Goal: Information Seeking & Learning: Learn about a topic

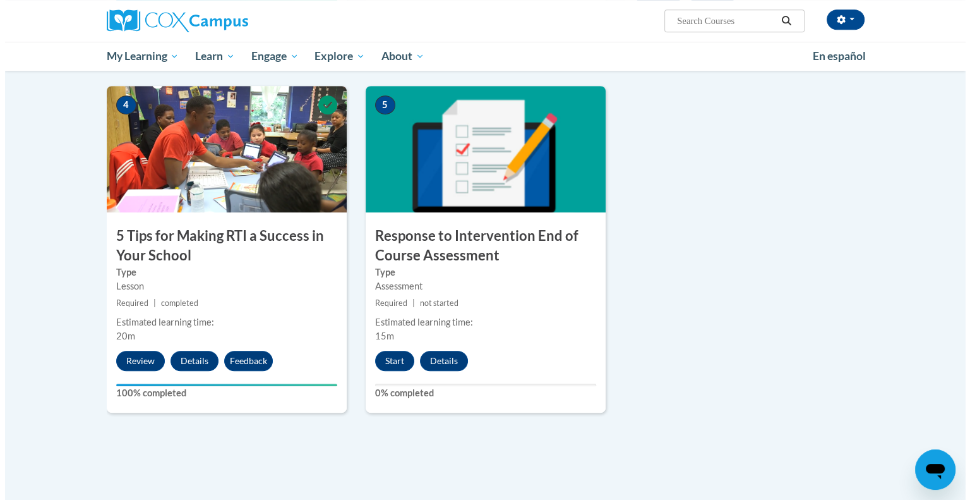
scroll to position [566, 0]
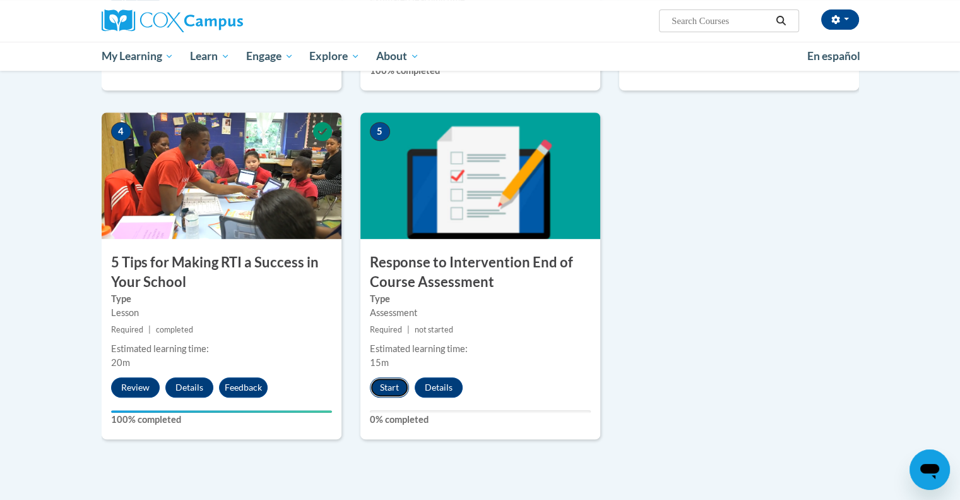
click at [388, 388] on button "Start" at bounding box center [389, 387] width 39 height 20
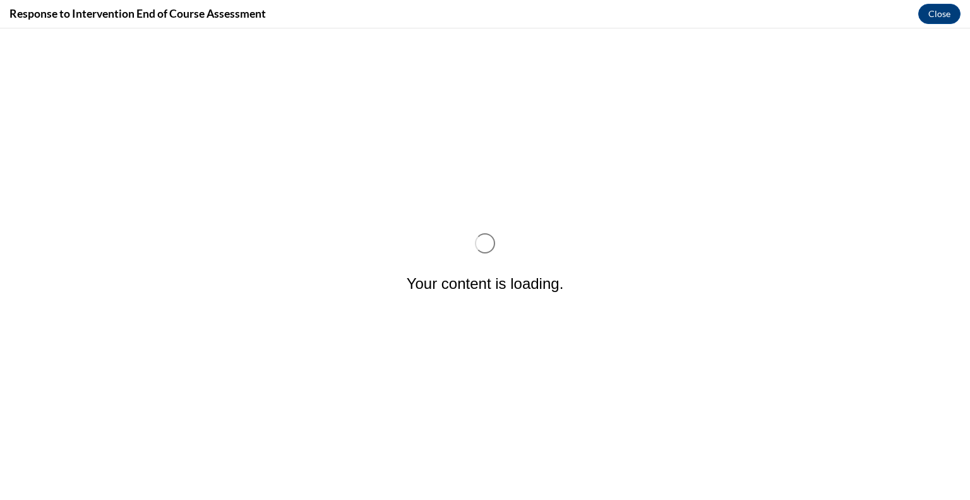
scroll to position [0, 0]
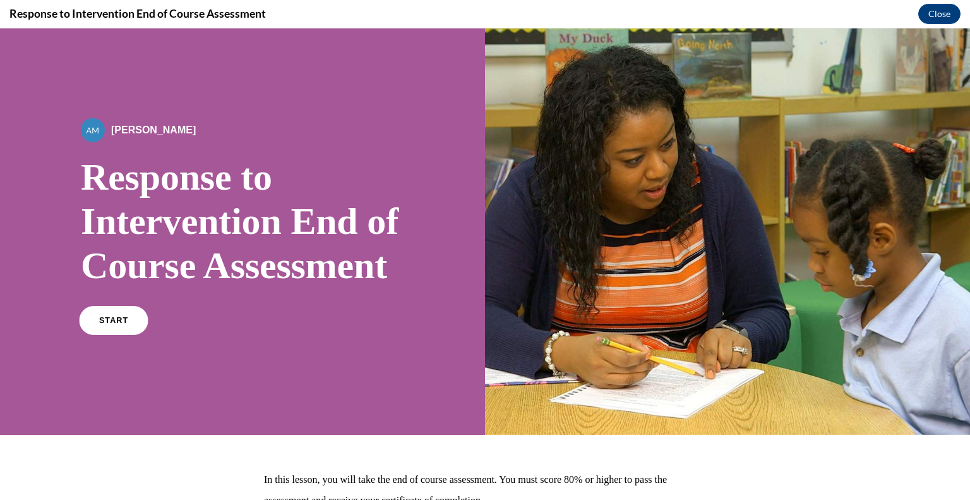
click at [99, 335] on link "START" at bounding box center [113, 320] width 69 height 29
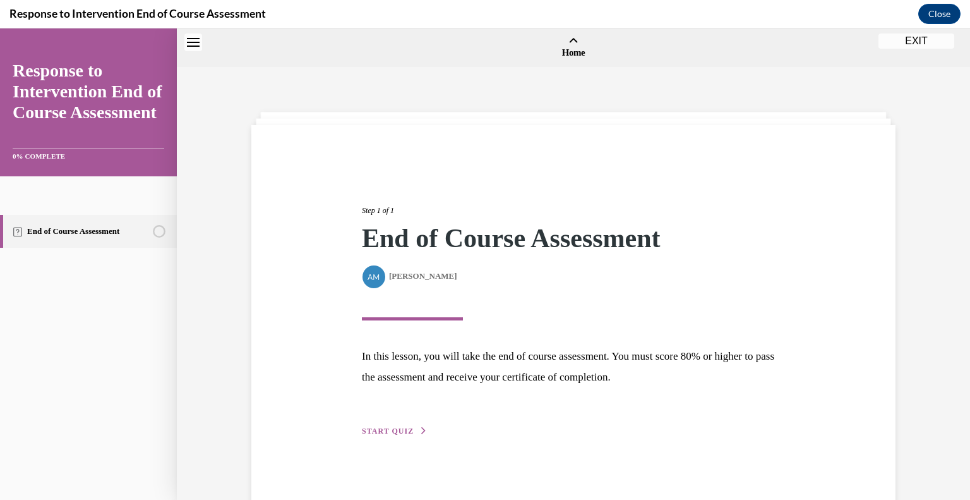
scroll to position [39, 0]
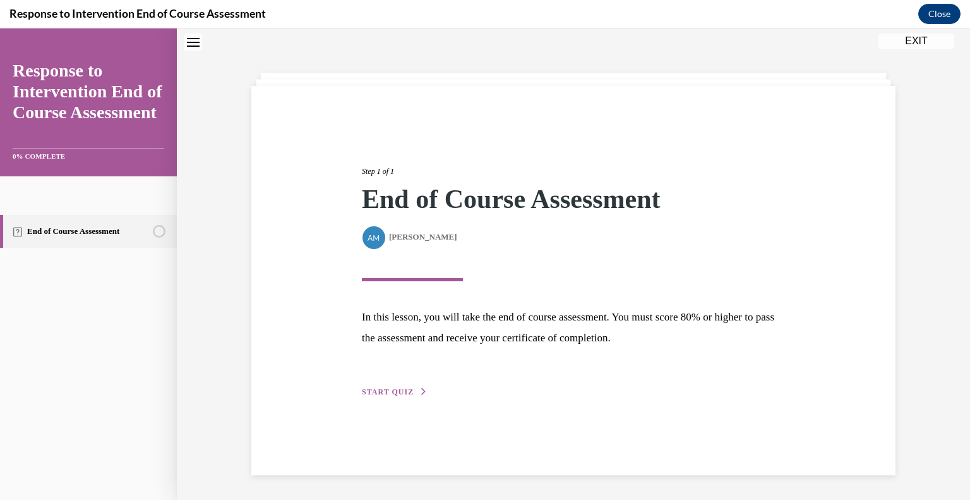
click at [377, 387] on span "START QUIZ" at bounding box center [388, 391] width 52 height 9
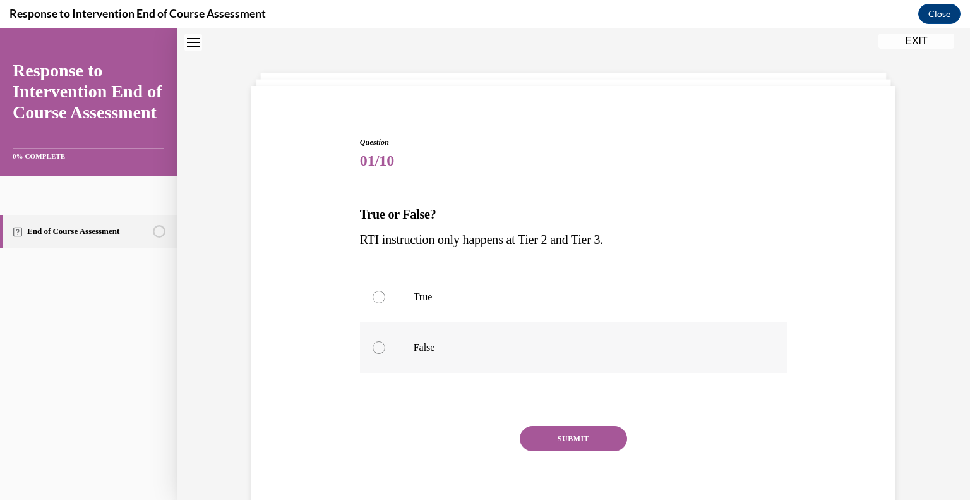
click at [373, 344] on div at bounding box center [379, 347] width 13 height 13
click at [373, 344] on input "False" at bounding box center [379, 347] width 13 height 13
radio input "true"
click at [573, 434] on button "SUBMIT" at bounding box center [573, 438] width 107 height 25
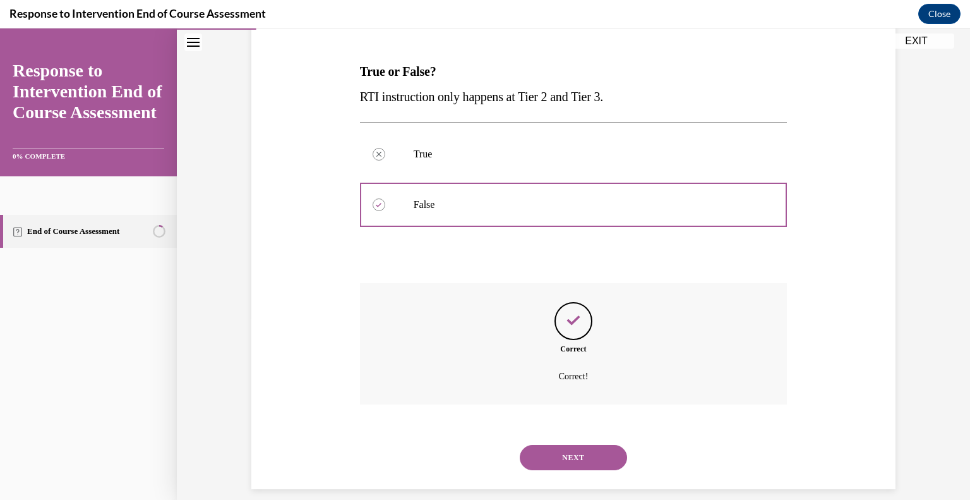
scroll to position [196, 0]
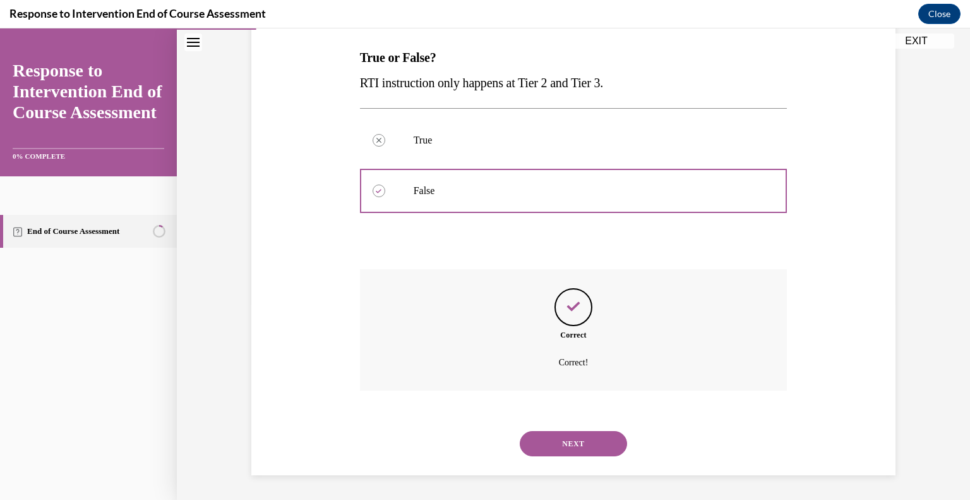
click at [565, 450] on button "NEXT" at bounding box center [573, 443] width 107 height 25
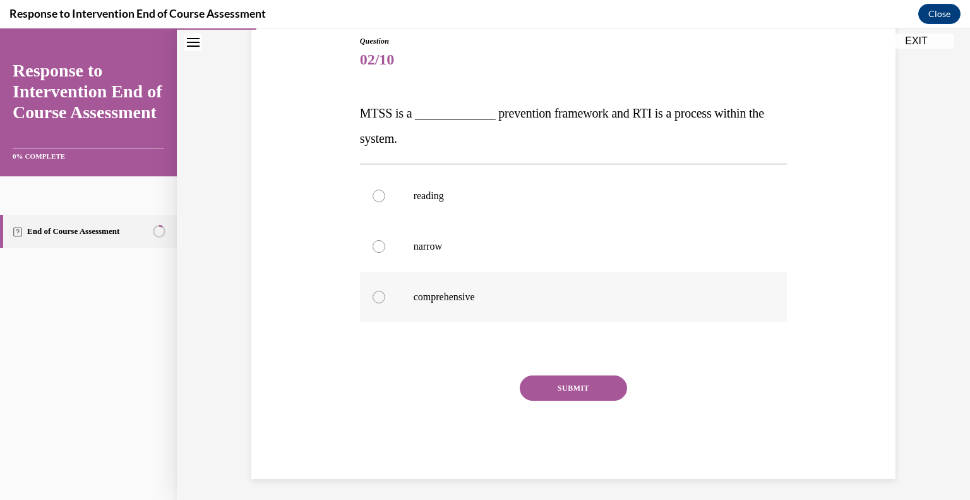
click at [375, 290] on div at bounding box center [379, 296] width 13 height 13
click at [375, 290] on input "comprehensive" at bounding box center [379, 296] width 13 height 13
radio input "true"
click at [571, 381] on button "SUBMIT" at bounding box center [573, 387] width 107 height 25
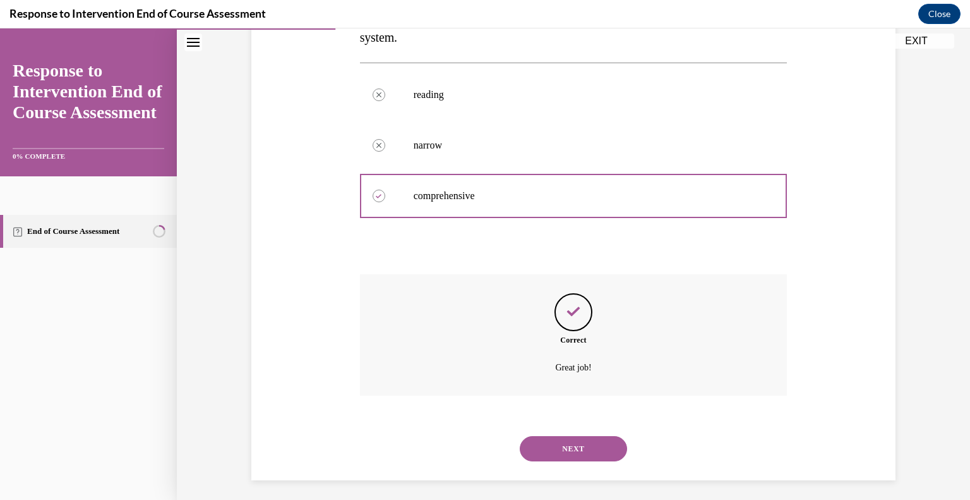
scroll to position [246, 0]
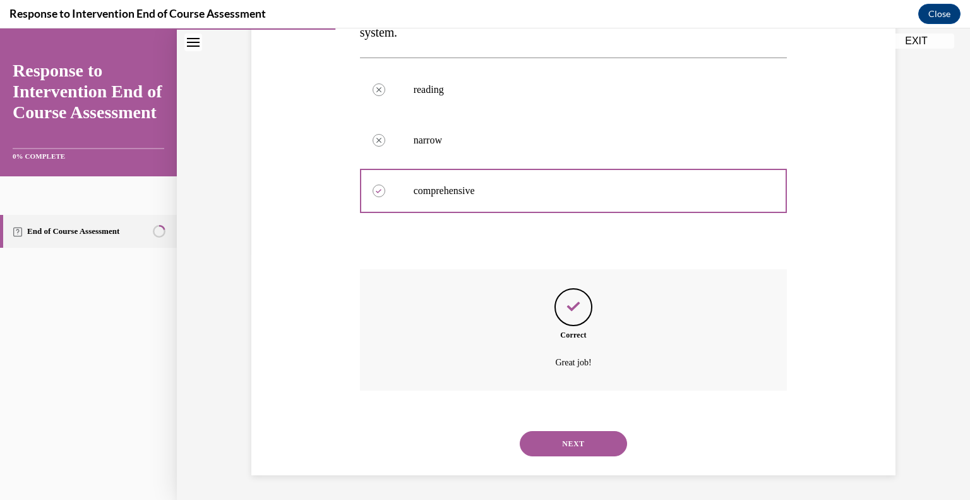
click at [563, 439] on button "NEXT" at bounding box center [573, 443] width 107 height 25
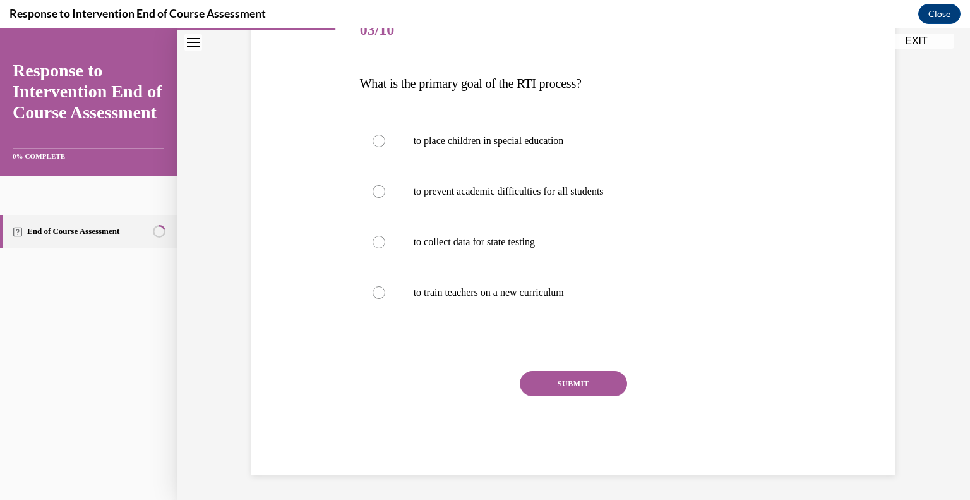
scroll to position [140, 0]
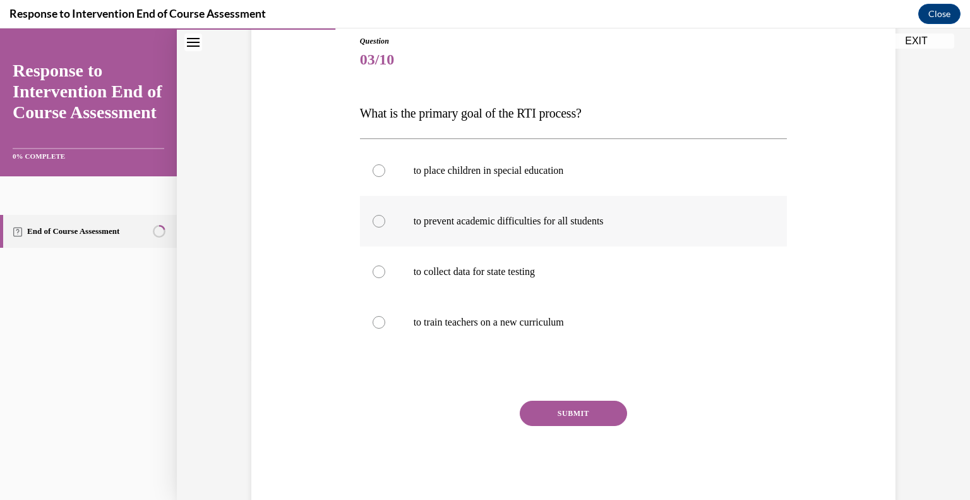
click at [378, 218] on div at bounding box center [379, 221] width 13 height 13
click at [378, 218] on input "to prevent academic difficulties for all students" at bounding box center [379, 221] width 13 height 13
radio input "true"
click at [548, 410] on button "SUBMIT" at bounding box center [573, 412] width 107 height 25
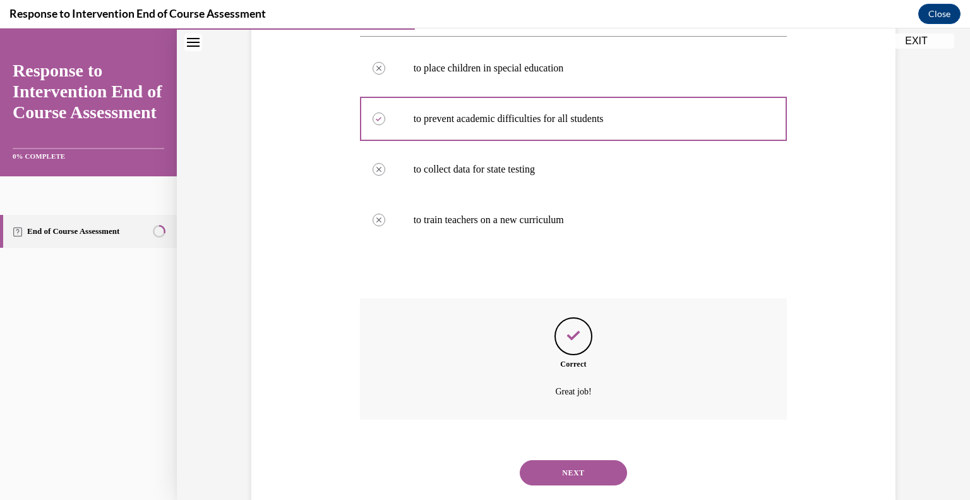
scroll to position [272, 0]
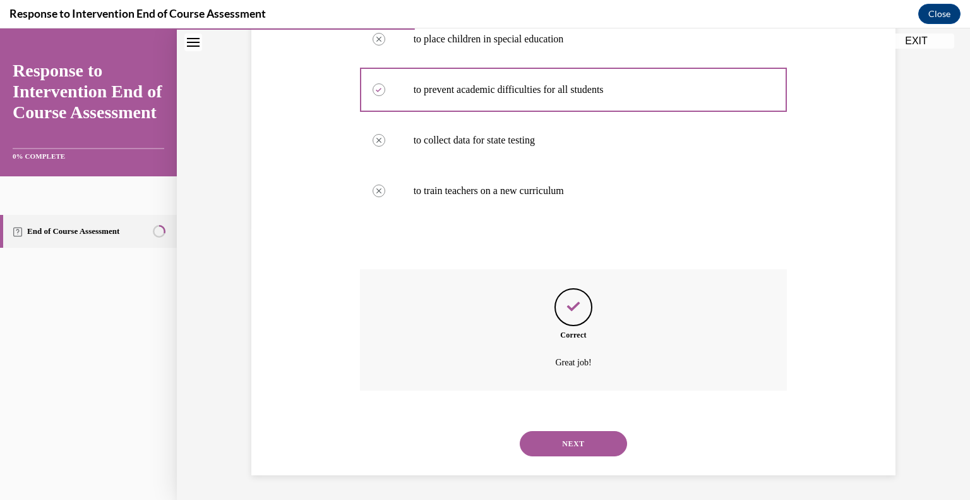
click at [563, 443] on button "NEXT" at bounding box center [573, 443] width 107 height 25
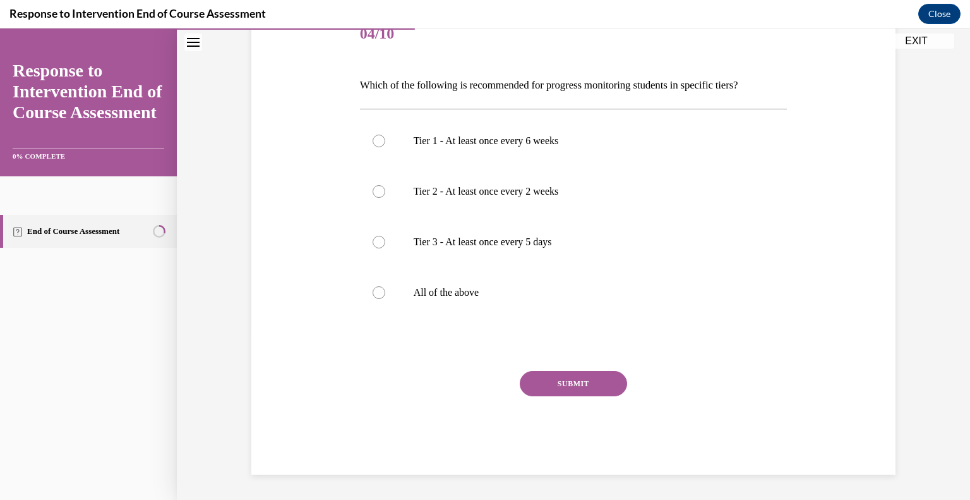
scroll to position [140, 0]
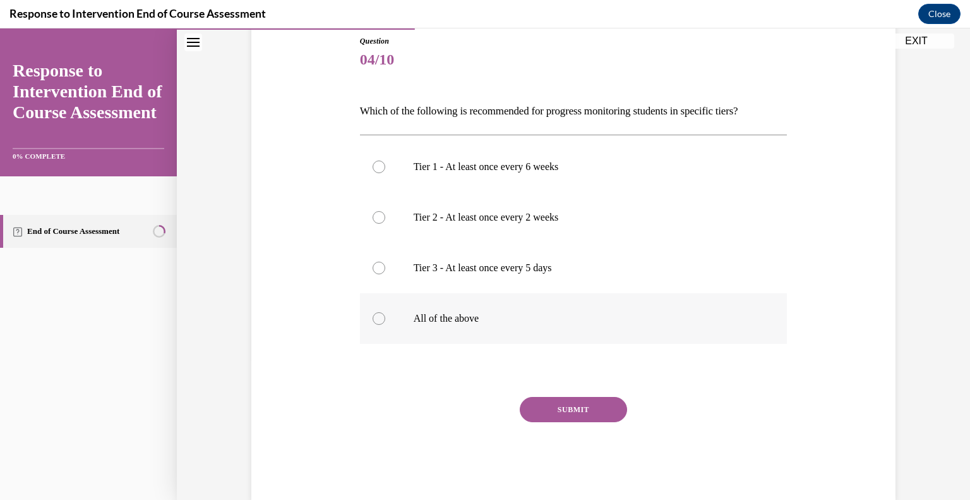
click at [379, 316] on div at bounding box center [379, 318] width 13 height 13
click at [379, 316] on input "All of the above" at bounding box center [379, 318] width 13 height 13
radio input "true"
click at [539, 407] on button "SUBMIT" at bounding box center [573, 409] width 107 height 25
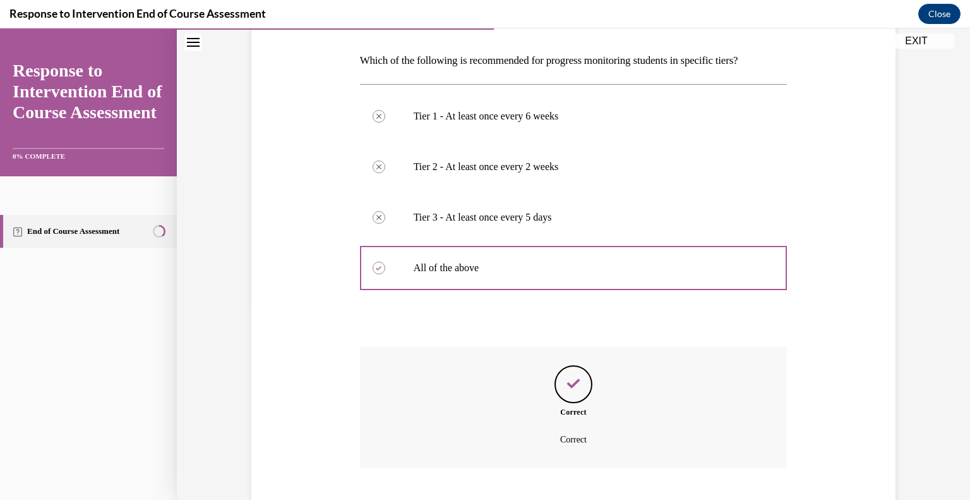
scroll to position [268, 0]
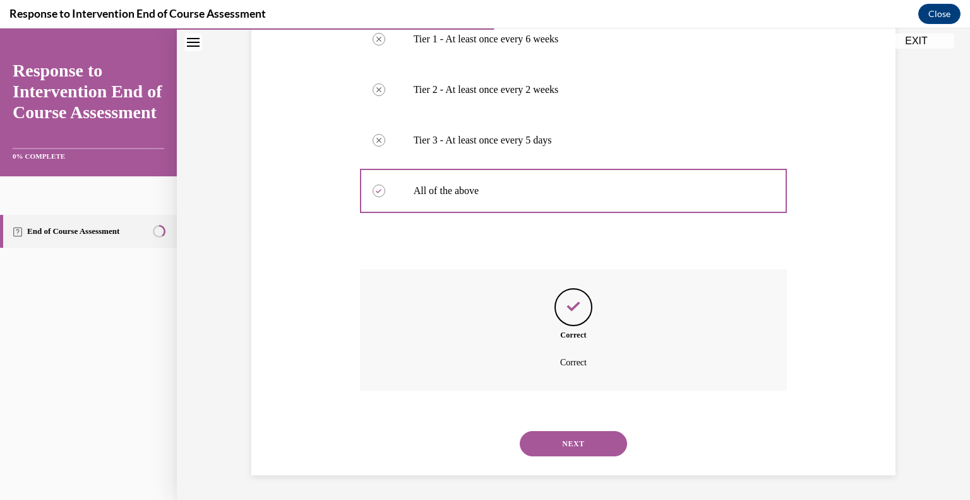
click at [563, 443] on button "NEXT" at bounding box center [573, 443] width 107 height 25
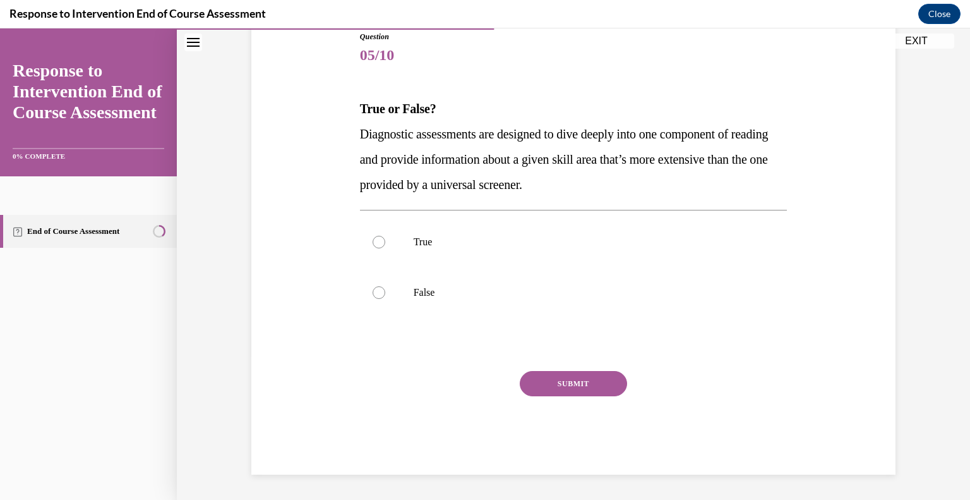
scroll to position [140, 0]
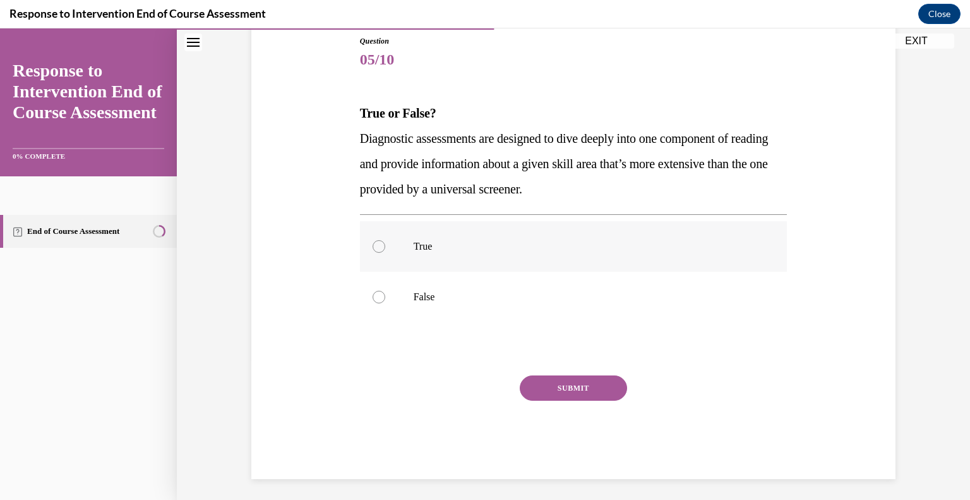
click at [380, 244] on div at bounding box center [379, 246] width 13 height 13
click at [380, 244] on input "True" at bounding box center [379, 246] width 13 height 13
radio input "true"
click at [583, 396] on button "SUBMIT" at bounding box center [573, 387] width 107 height 25
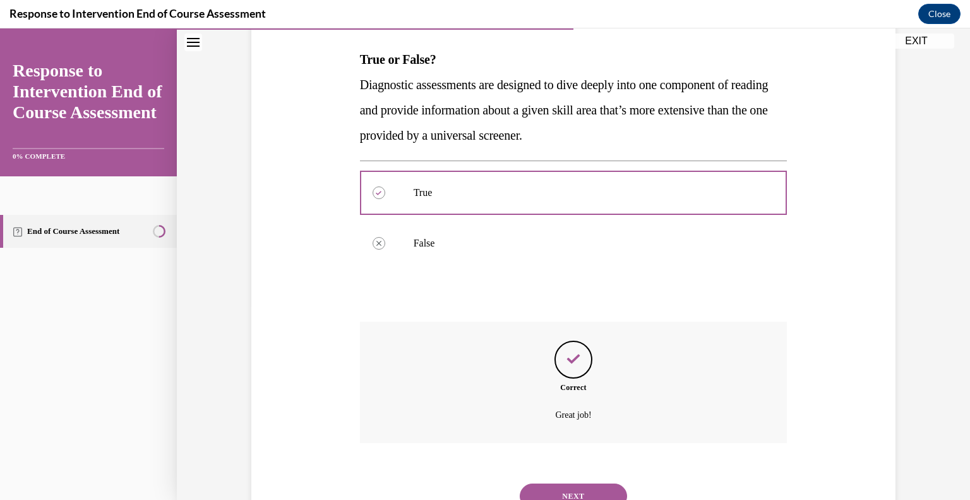
scroll to position [246, 0]
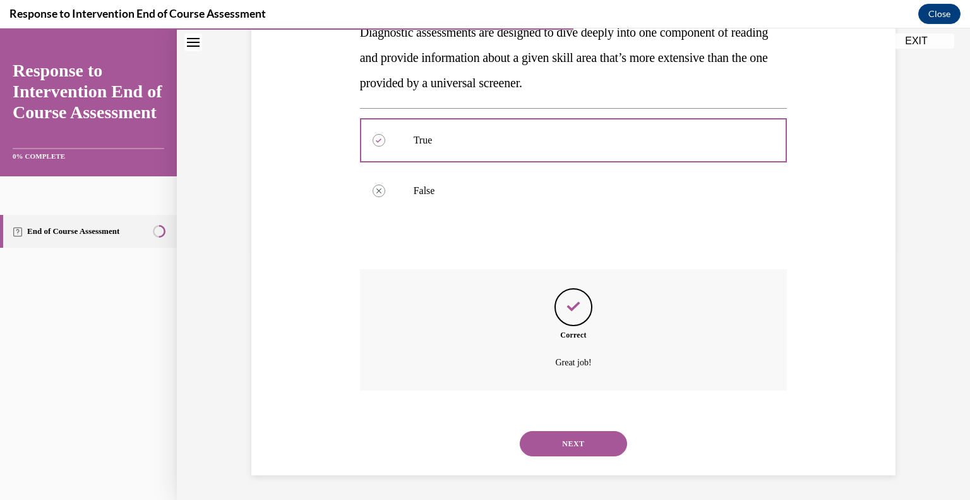
click at [551, 437] on button "NEXT" at bounding box center [573, 443] width 107 height 25
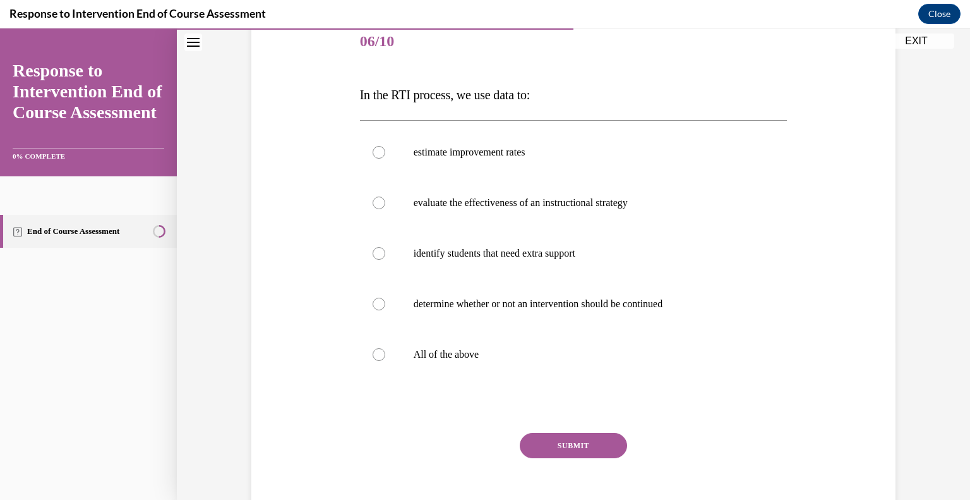
scroll to position [161, 0]
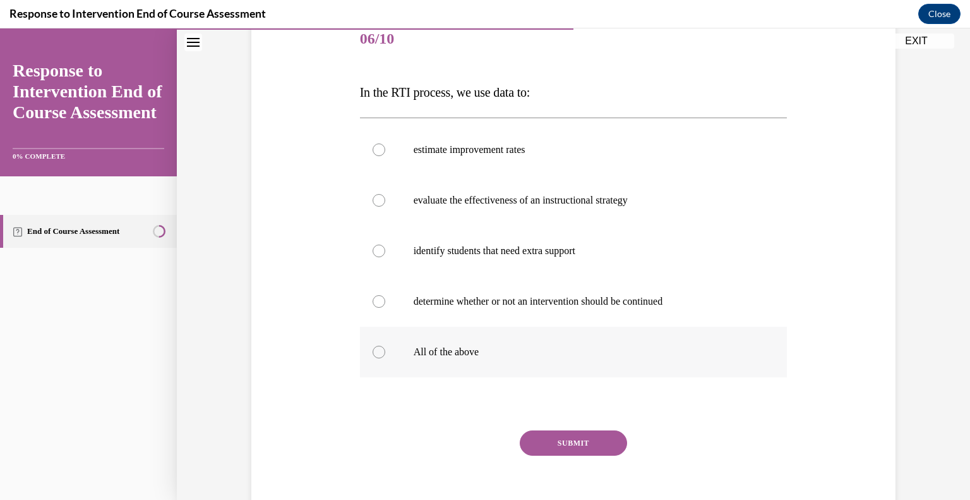
click at [385, 337] on label "All of the above" at bounding box center [574, 351] width 428 height 51
click at [385, 345] on input "All of the above" at bounding box center [379, 351] width 13 height 13
radio input "true"
click at [558, 446] on button "SUBMIT" at bounding box center [573, 442] width 107 height 25
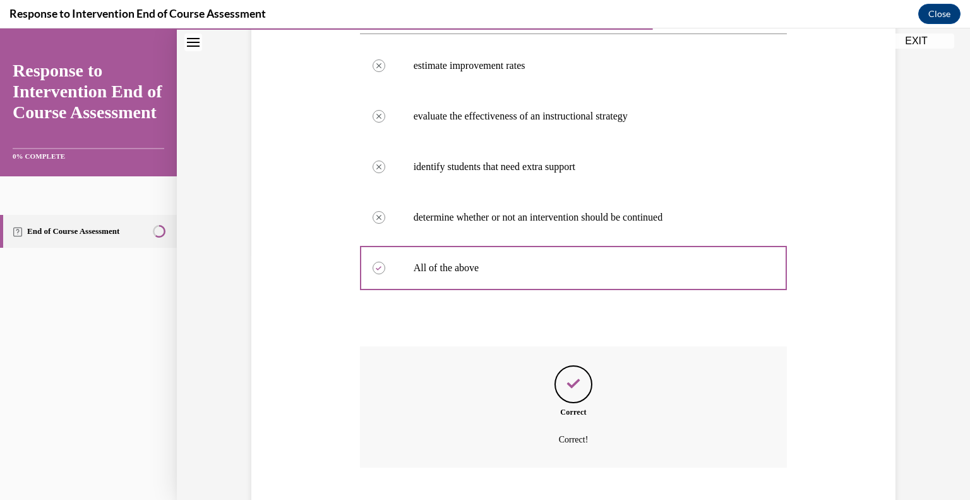
scroll to position [322, 0]
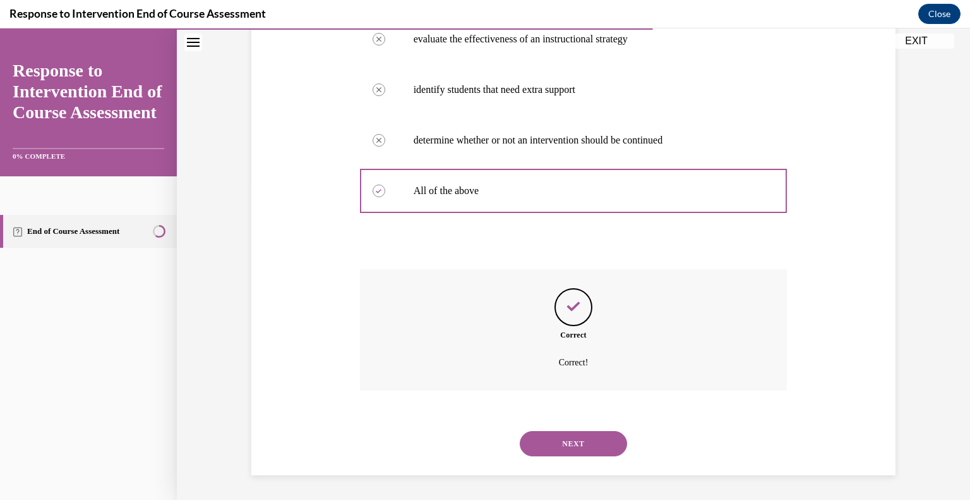
click at [564, 450] on button "NEXT" at bounding box center [573, 443] width 107 height 25
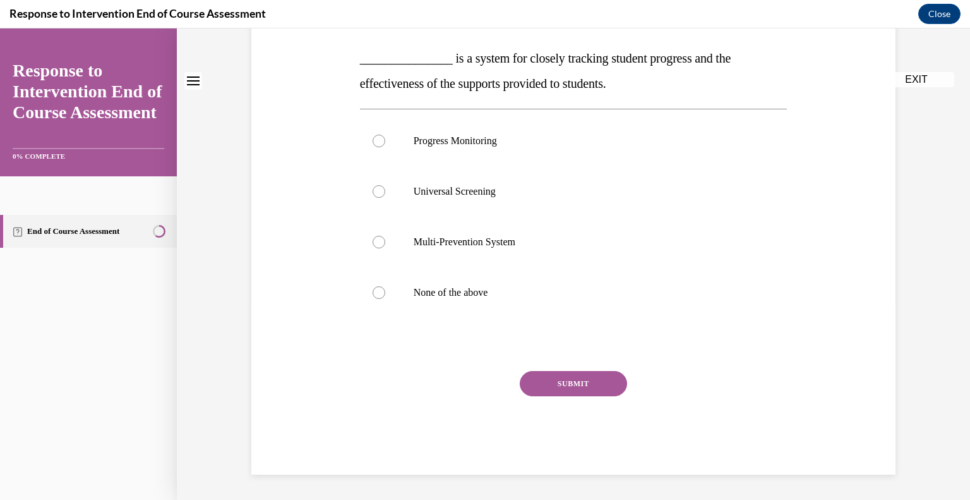
scroll to position [0, 0]
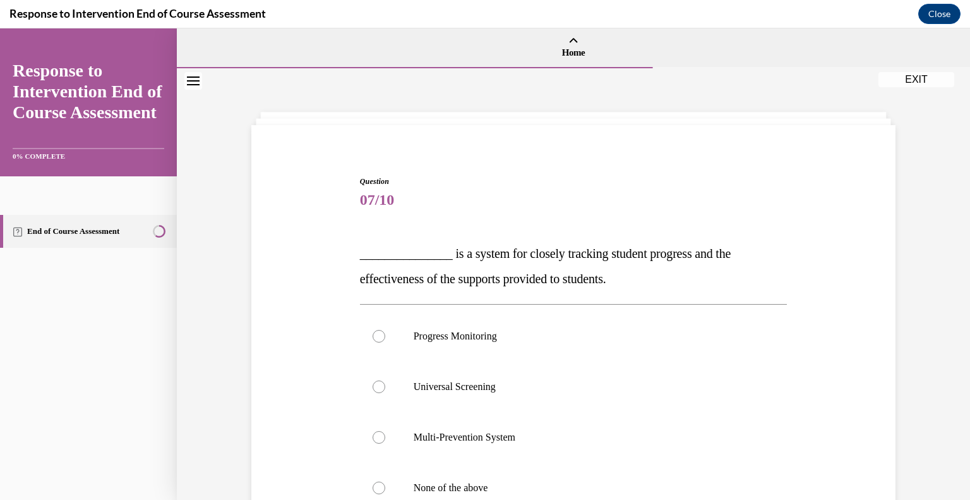
drag, startPoint x: 960, startPoint y: 133, endPoint x: 943, endPoint y: 186, distance: 55.5
click at [943, 186] on div "Question 07/10 _______________ is a system for closely tracking student progres…" at bounding box center [573, 381] width 793 height 626
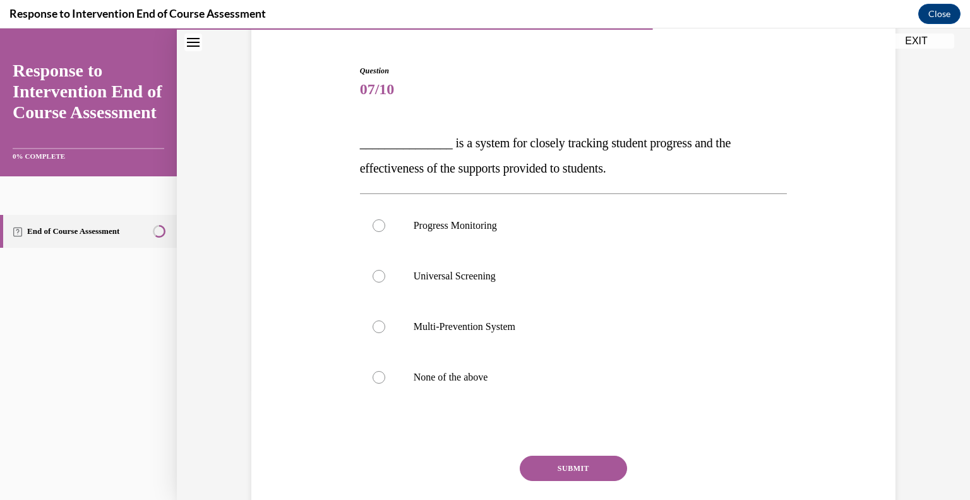
scroll to position [111, 0]
click at [397, 234] on label "Progress Monitoring" at bounding box center [574, 225] width 428 height 51
click at [385, 231] on input "Progress Monitoring" at bounding box center [379, 224] width 13 height 13
radio input "true"
click at [573, 474] on button "SUBMIT" at bounding box center [573, 467] width 107 height 25
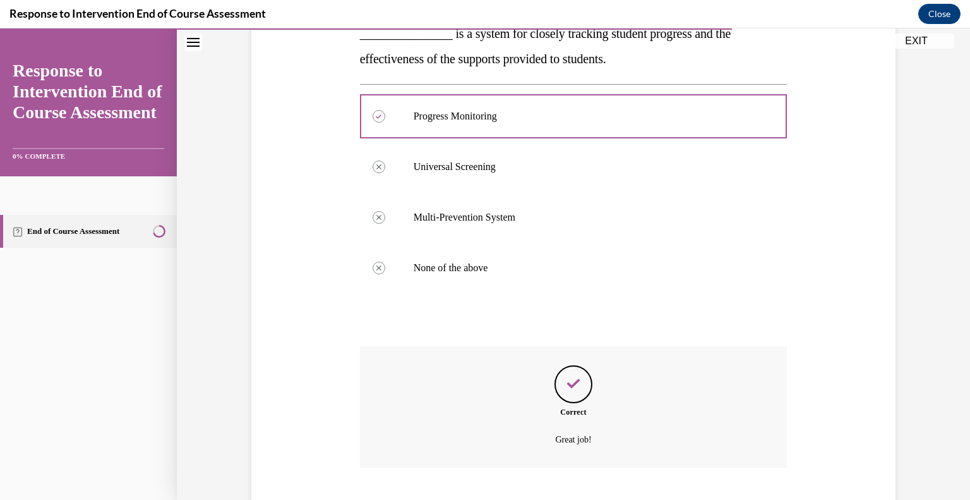
scroll to position [297, 0]
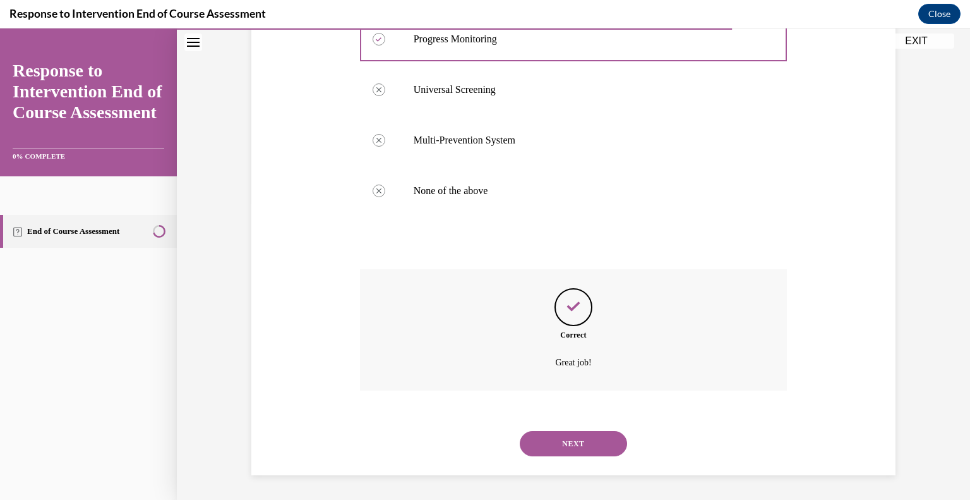
click at [556, 446] on button "NEXT" at bounding box center [573, 443] width 107 height 25
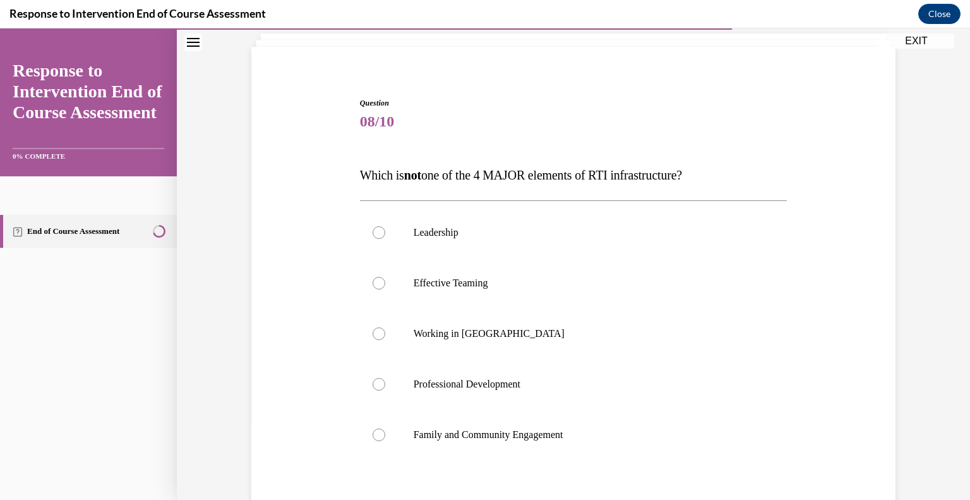
scroll to position [112, 0]
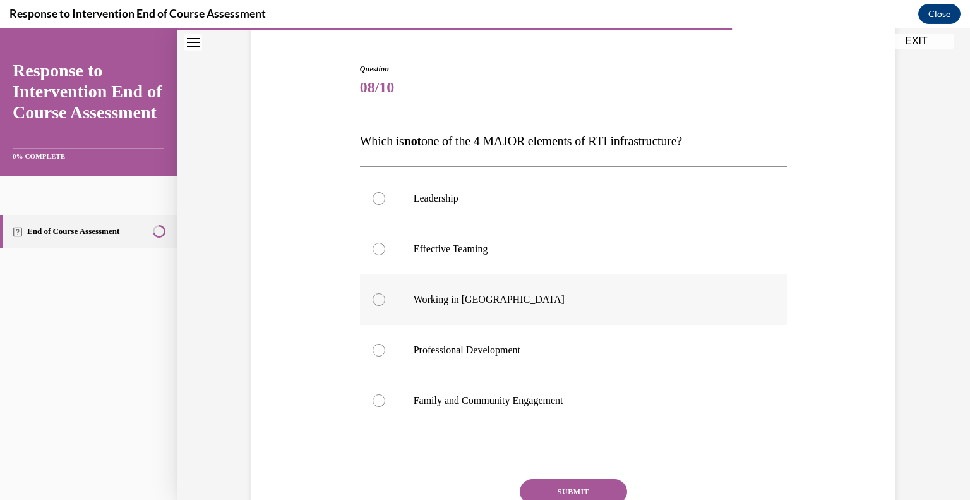
click at [414, 296] on p "Working in Silos" at bounding box center [585, 299] width 342 height 13
click at [385, 296] on input "Working in Silos" at bounding box center [379, 299] width 13 height 13
radio input "true"
click at [548, 482] on button "SUBMIT" at bounding box center [573, 491] width 107 height 25
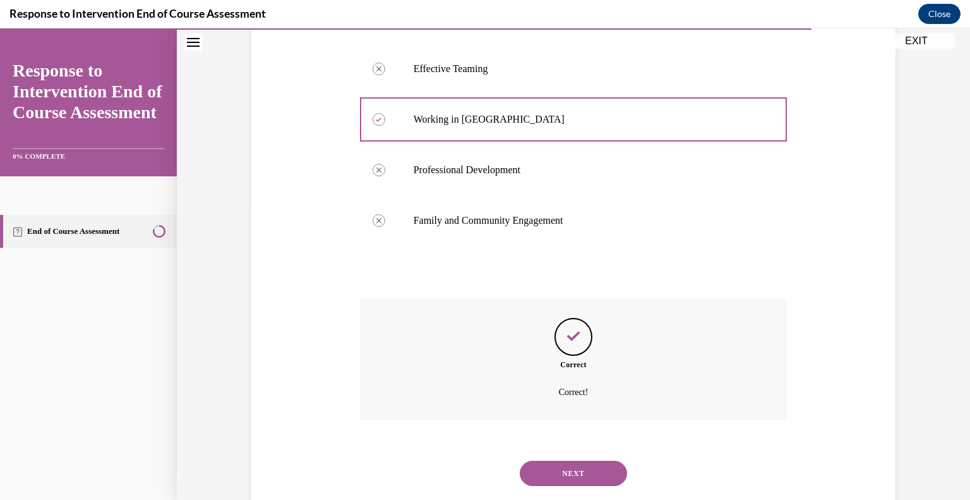
scroll to position [322, 0]
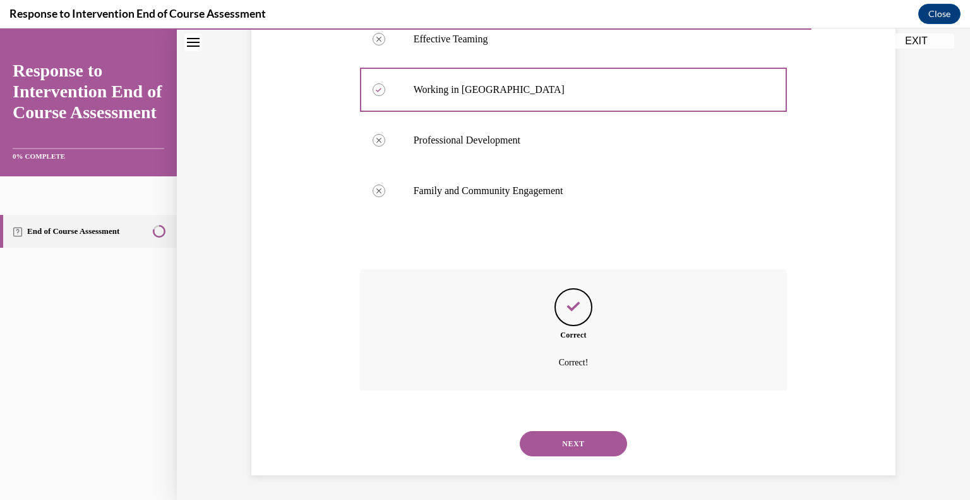
click at [551, 447] on button "NEXT" at bounding box center [573, 443] width 107 height 25
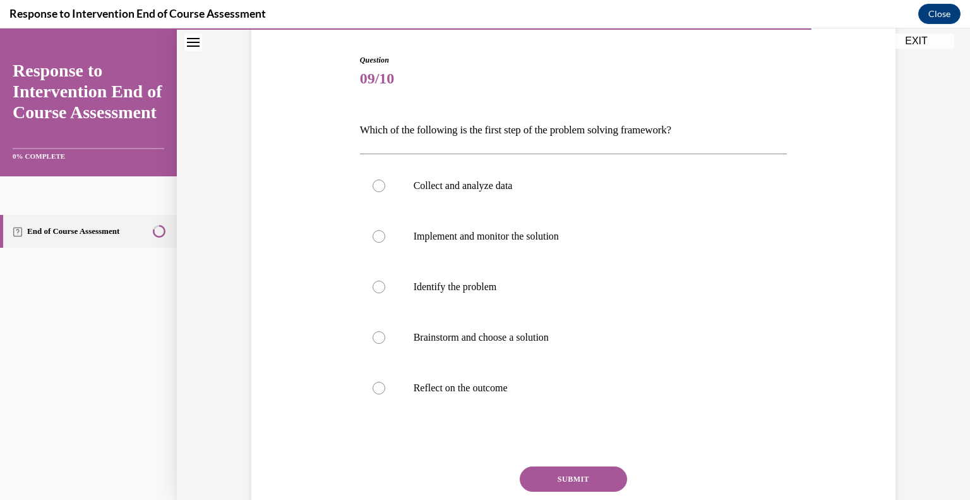
scroll to position [124, 0]
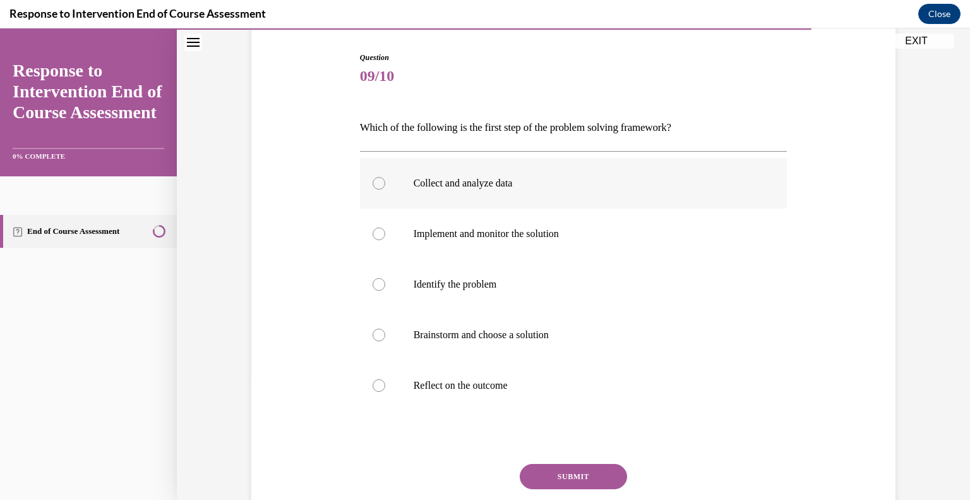
click at [397, 186] on label "Collect and analyze data" at bounding box center [574, 183] width 428 height 51
click at [385, 186] on input "Collect and analyze data" at bounding box center [379, 183] width 13 height 13
radio input "true"
click at [548, 473] on button "SUBMIT" at bounding box center [573, 476] width 107 height 25
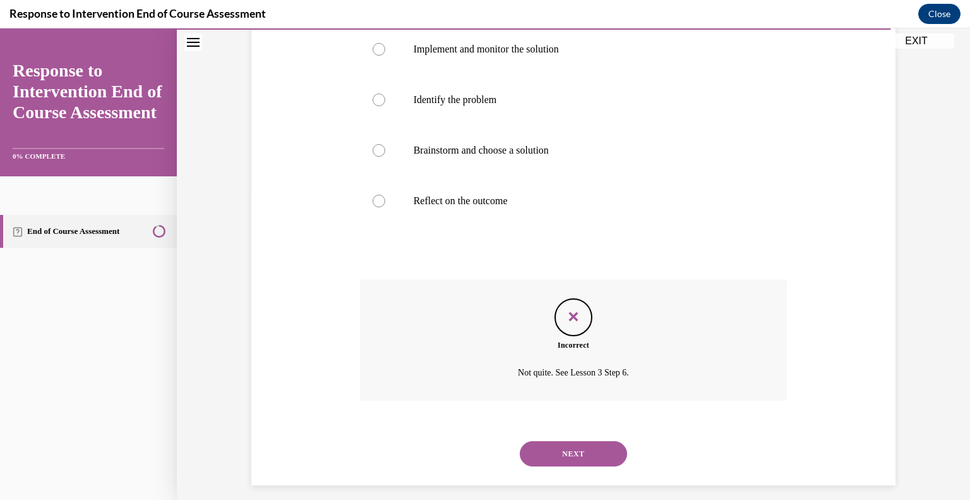
scroll to position [318, 0]
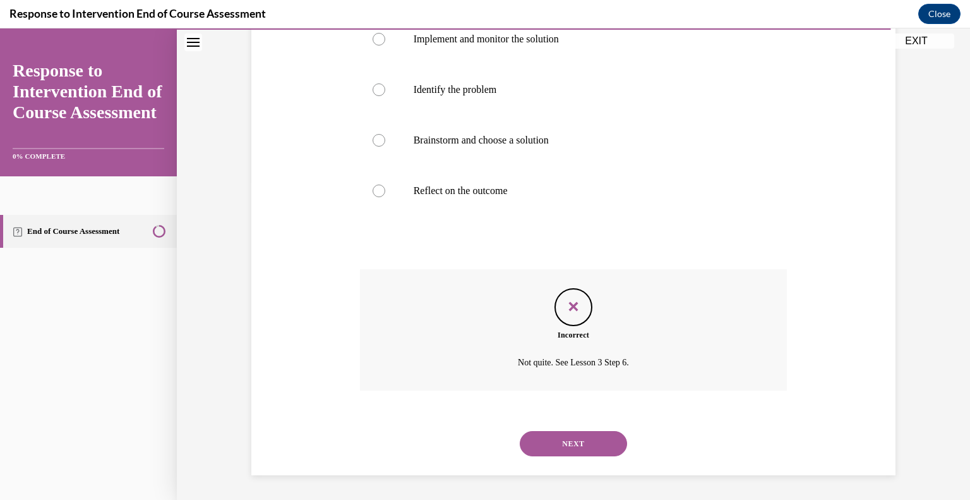
click at [588, 448] on button "NEXT" at bounding box center [573, 443] width 107 height 25
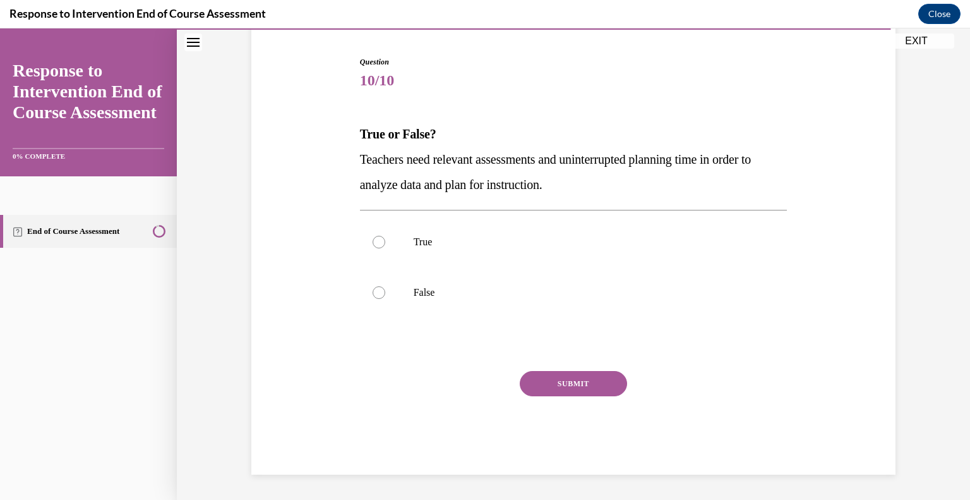
scroll to position [119, 0]
click at [376, 249] on label "True" at bounding box center [574, 242] width 428 height 51
click at [376, 249] on input "True" at bounding box center [379, 242] width 13 height 13
radio input "true"
click at [582, 383] on button "SUBMIT" at bounding box center [573, 383] width 107 height 25
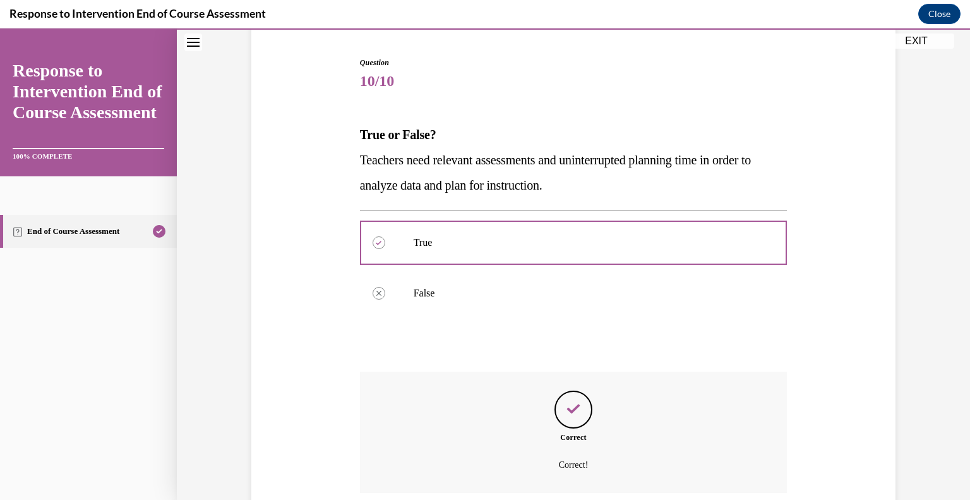
scroll to position [221, 0]
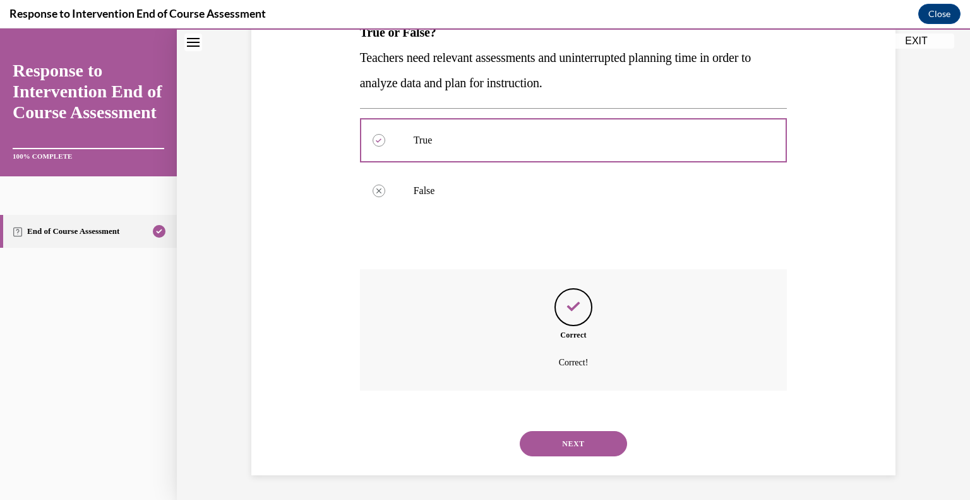
click at [565, 435] on button "NEXT" at bounding box center [573, 443] width 107 height 25
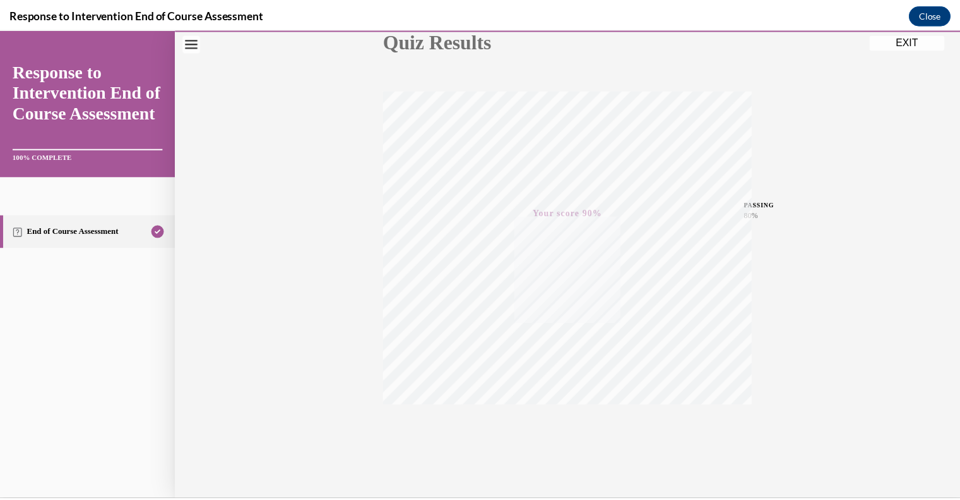
scroll to position [176, 0]
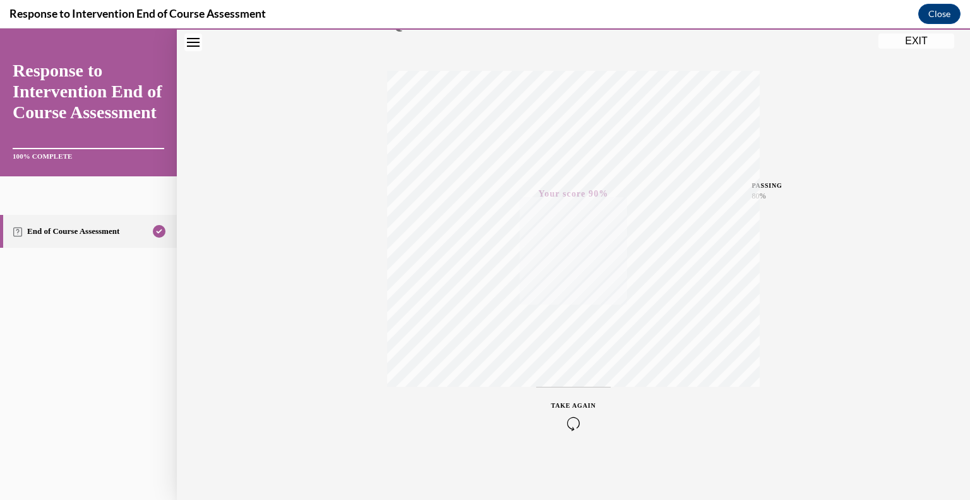
click at [924, 45] on button "EXIT" at bounding box center [916, 40] width 76 height 15
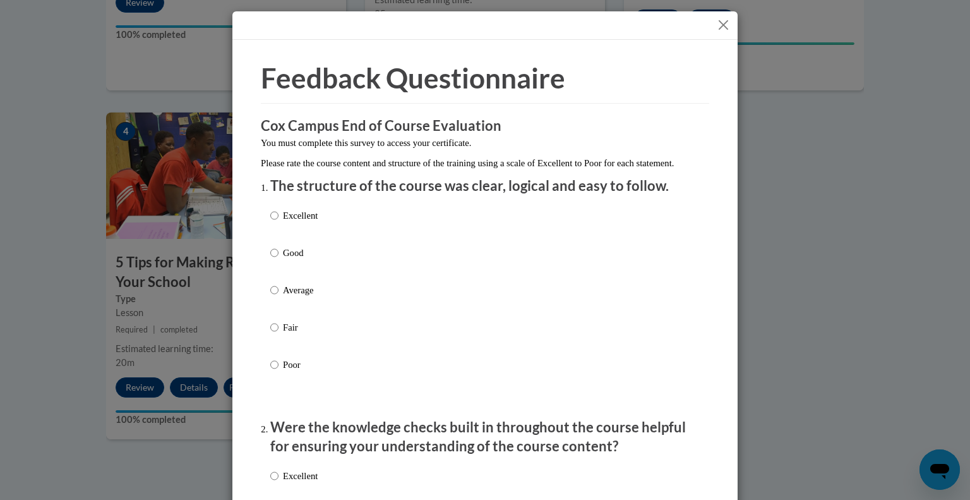
click at [717, 23] on button "Close" at bounding box center [723, 25] width 16 height 16
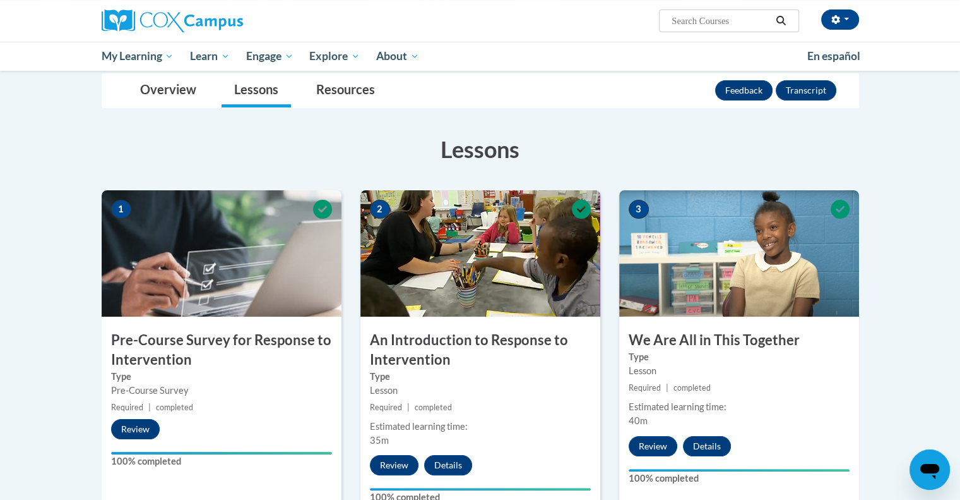
scroll to position [0, 0]
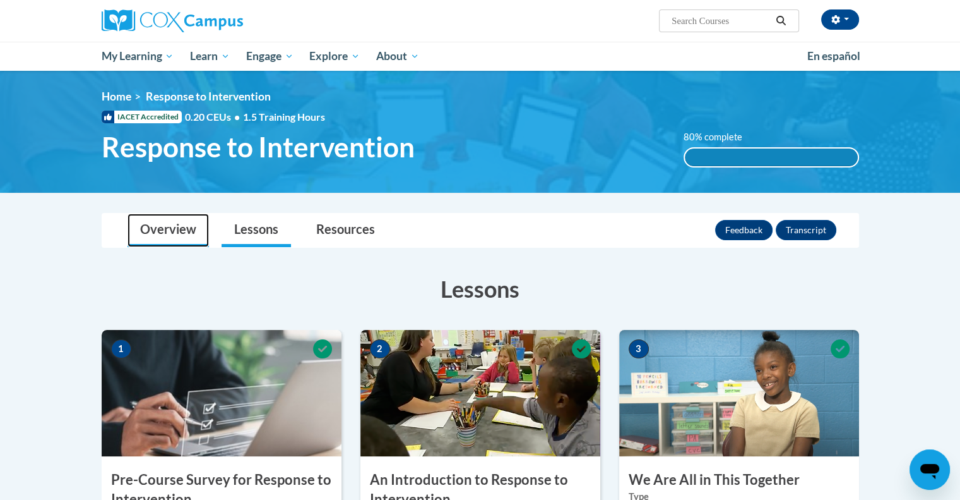
click at [157, 236] on link "Overview" at bounding box center [168, 229] width 81 height 33
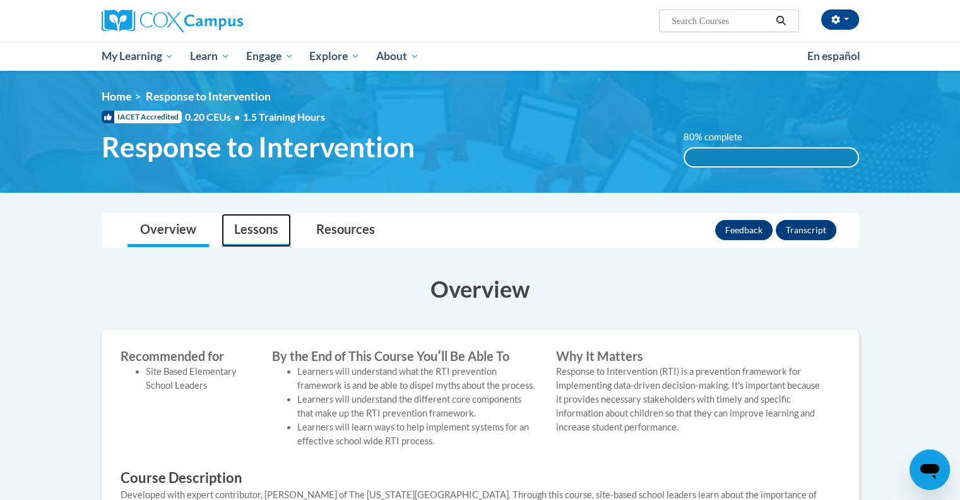
click at [247, 232] on link "Lessons" at bounding box center [256, 229] width 69 height 33
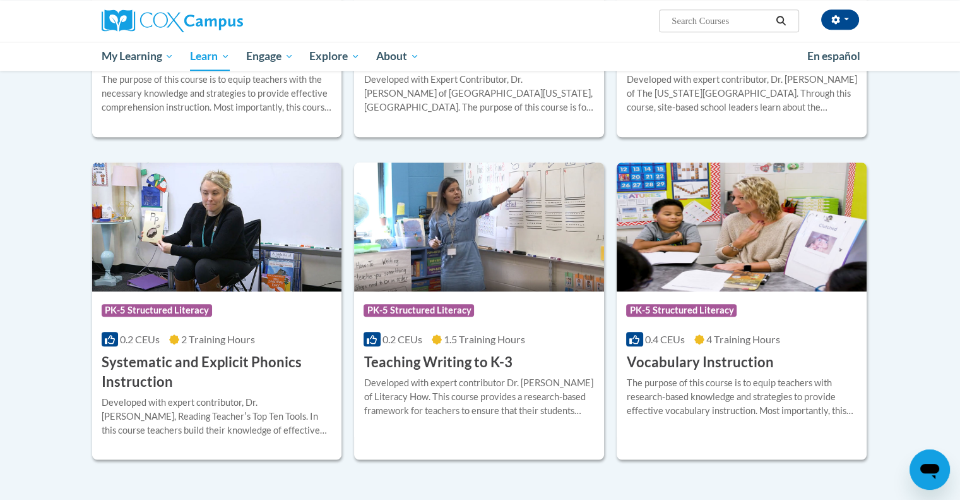
scroll to position [1274, 0]
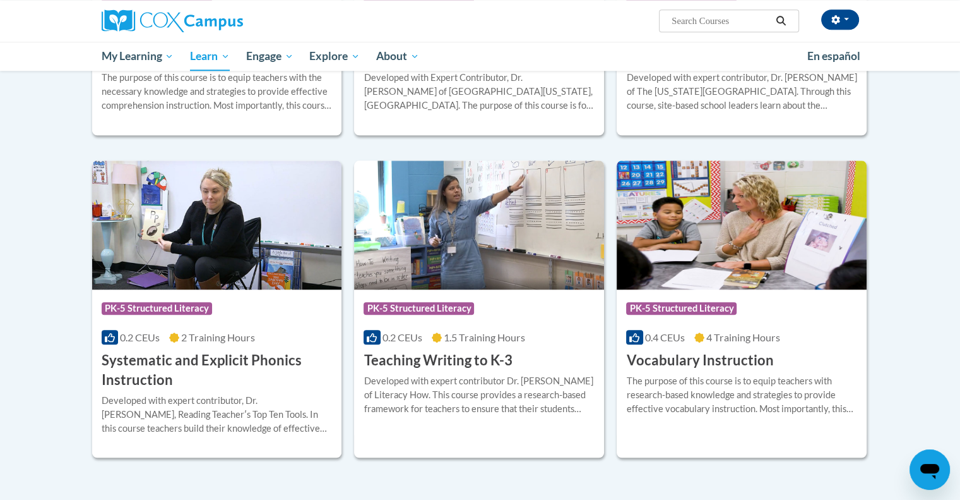
drag, startPoint x: 969, startPoint y: 66, endPoint x: 935, endPoint y: 376, distance: 311.9
click at [491, 208] on img at bounding box center [479, 224] width 250 height 129
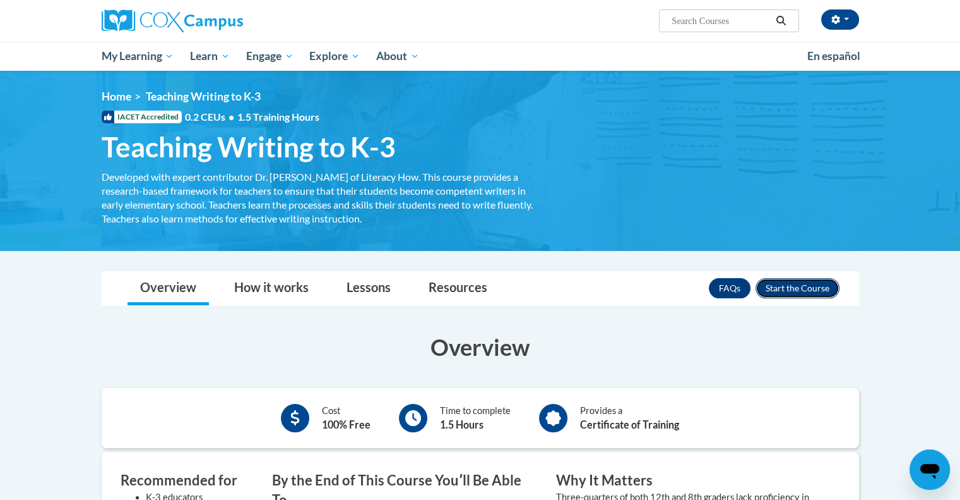
click at [799, 285] on button "Enroll" at bounding box center [798, 288] width 84 height 20
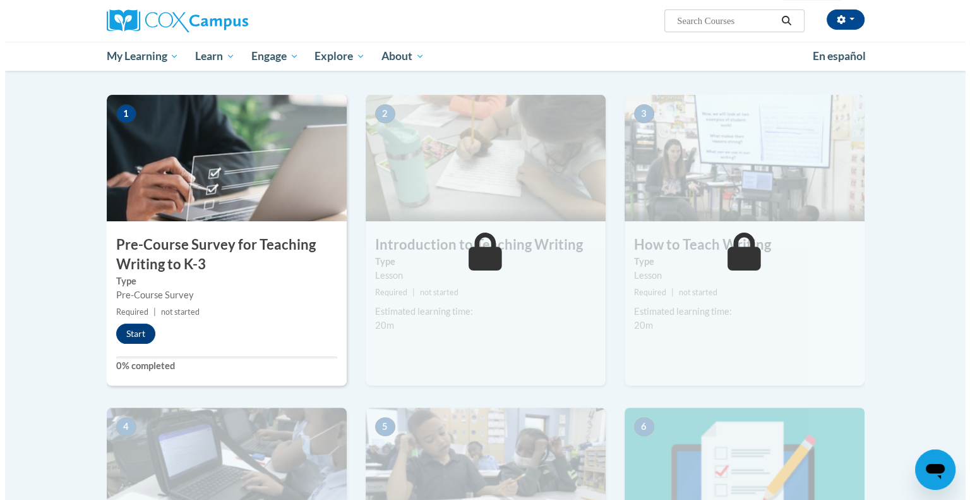
scroll to position [237, 0]
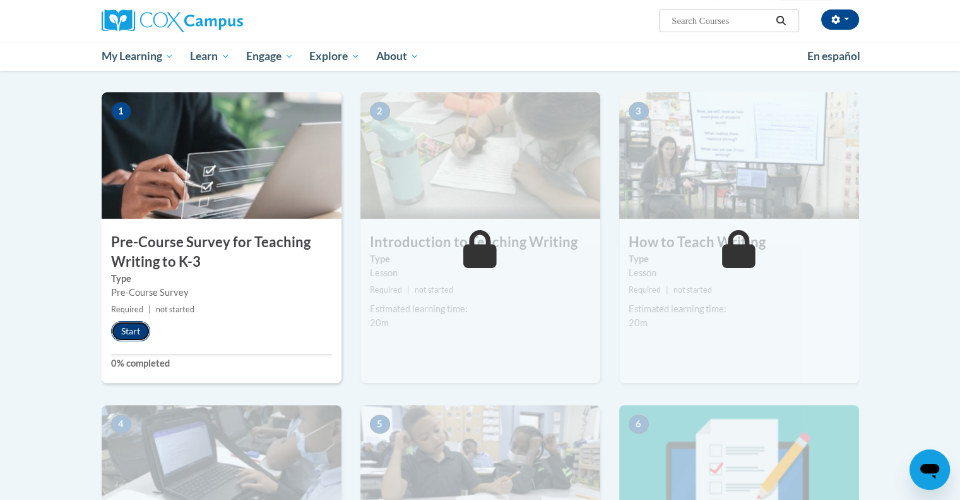
click at [126, 328] on button "Start" at bounding box center [130, 331] width 39 height 20
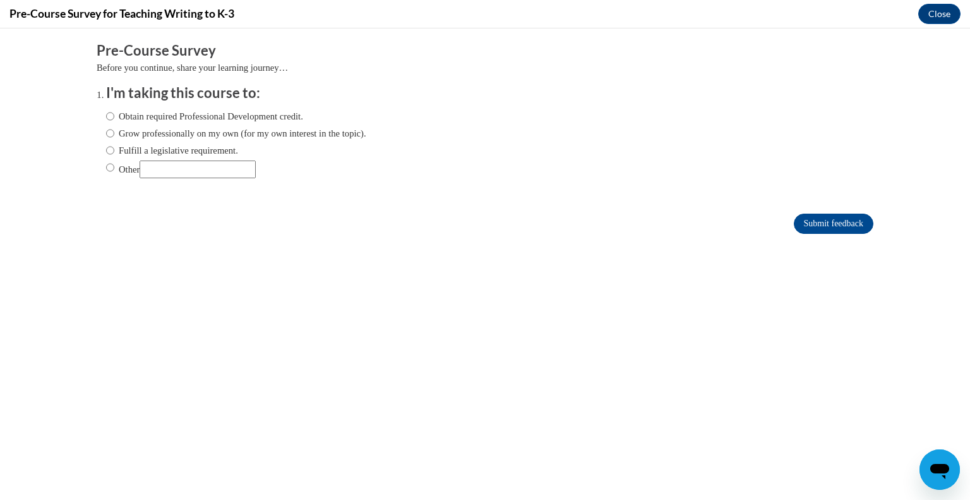
scroll to position [0, 0]
click at [106, 150] on input "Fulfill a legislative requirement." at bounding box center [110, 150] width 8 height 14
radio input "true"
click at [810, 234] on form "Pre-Course Survey Before you continue, share your learning journey… I'm taking …" at bounding box center [485, 144] width 777 height 206
click at [802, 227] on input "Submit feedback" at bounding box center [834, 223] width 80 height 20
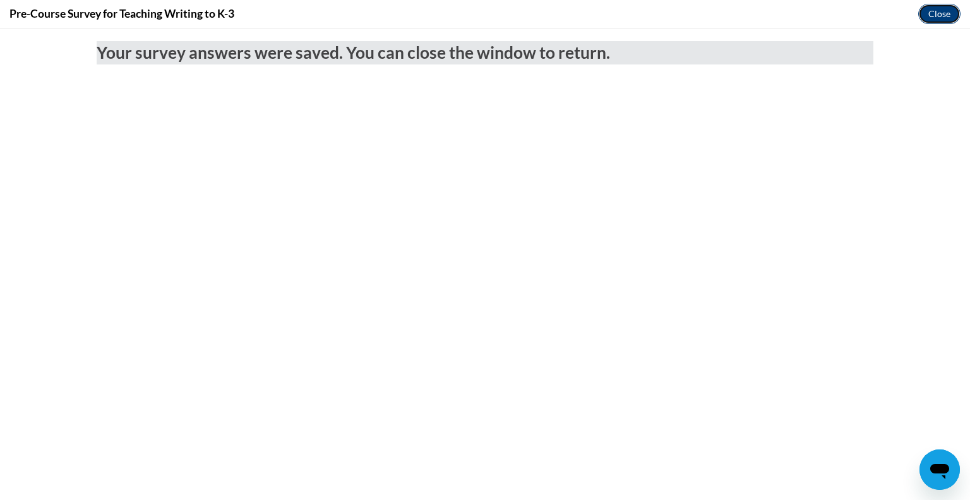
click at [932, 16] on button "Close" at bounding box center [939, 14] width 42 height 20
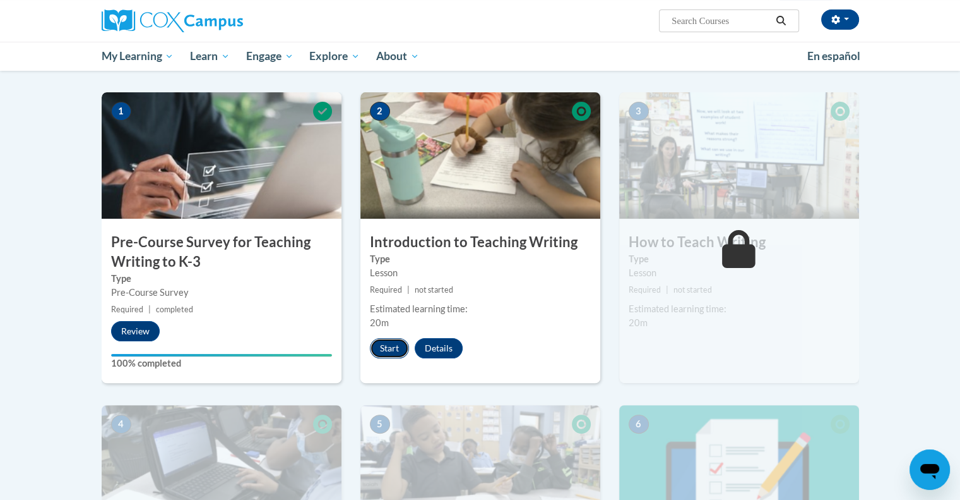
click at [382, 348] on button "Start" at bounding box center [389, 348] width 39 height 20
